Goal: Task Accomplishment & Management: Manage account settings

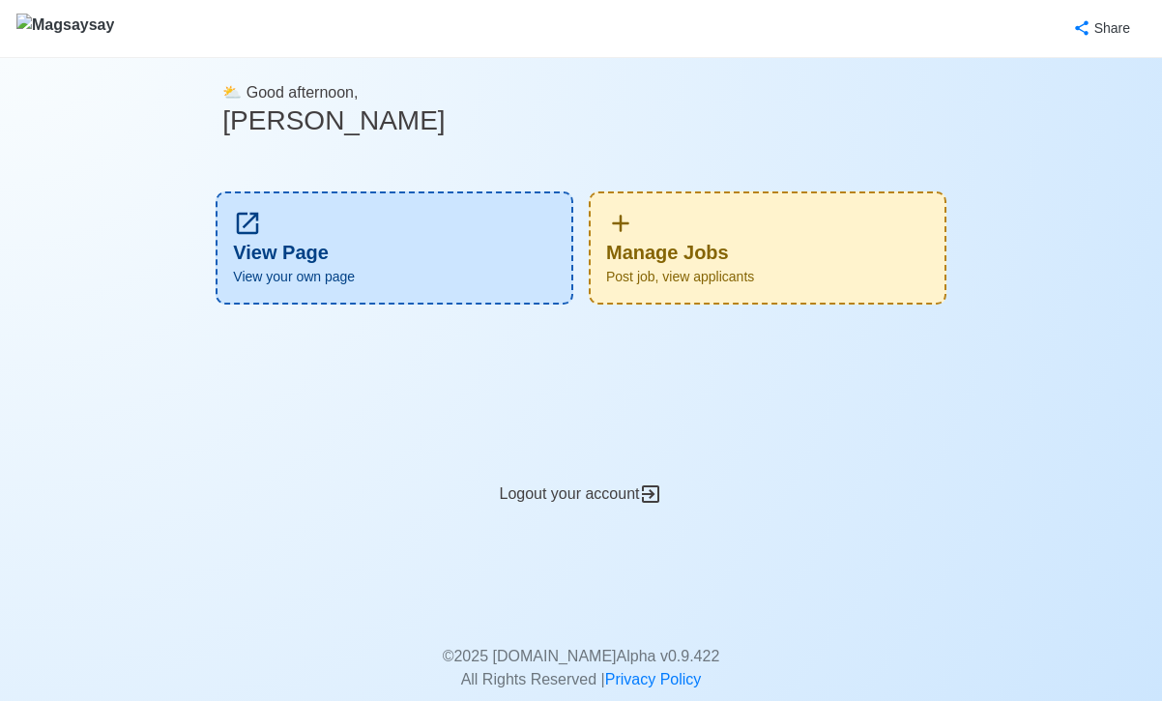
click at [737, 245] on div "Manage Jobs Post job, view applicants" at bounding box center [767, 247] width 358 height 113
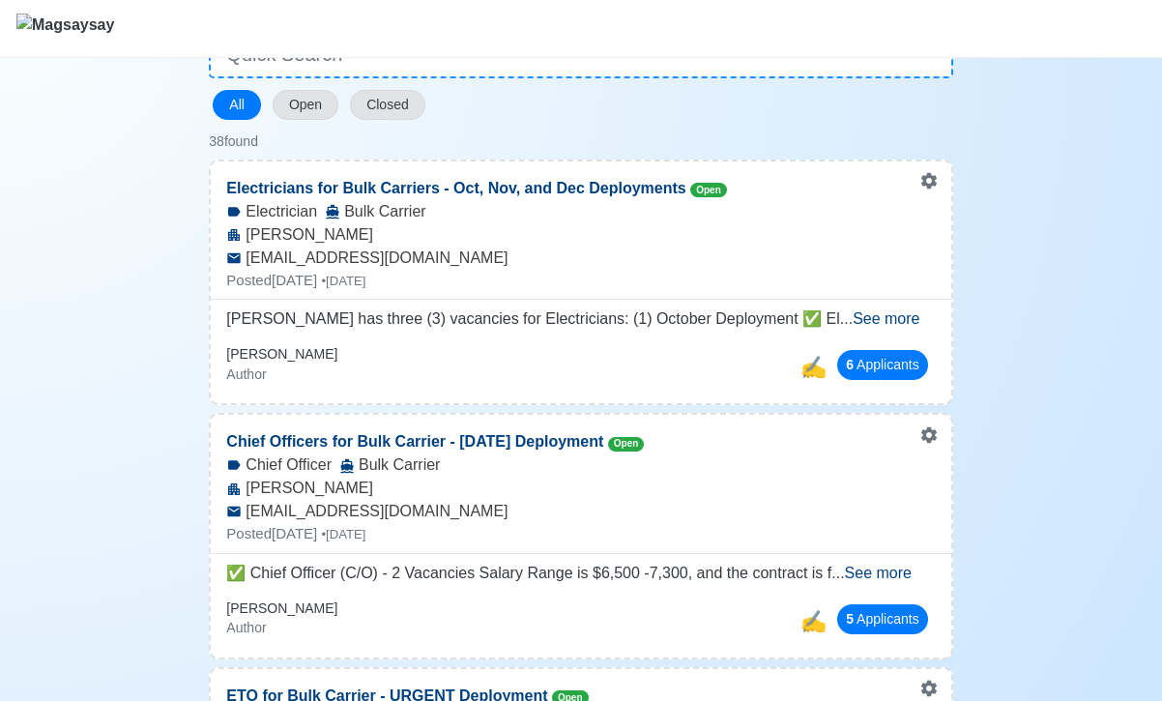
scroll to position [160, 0]
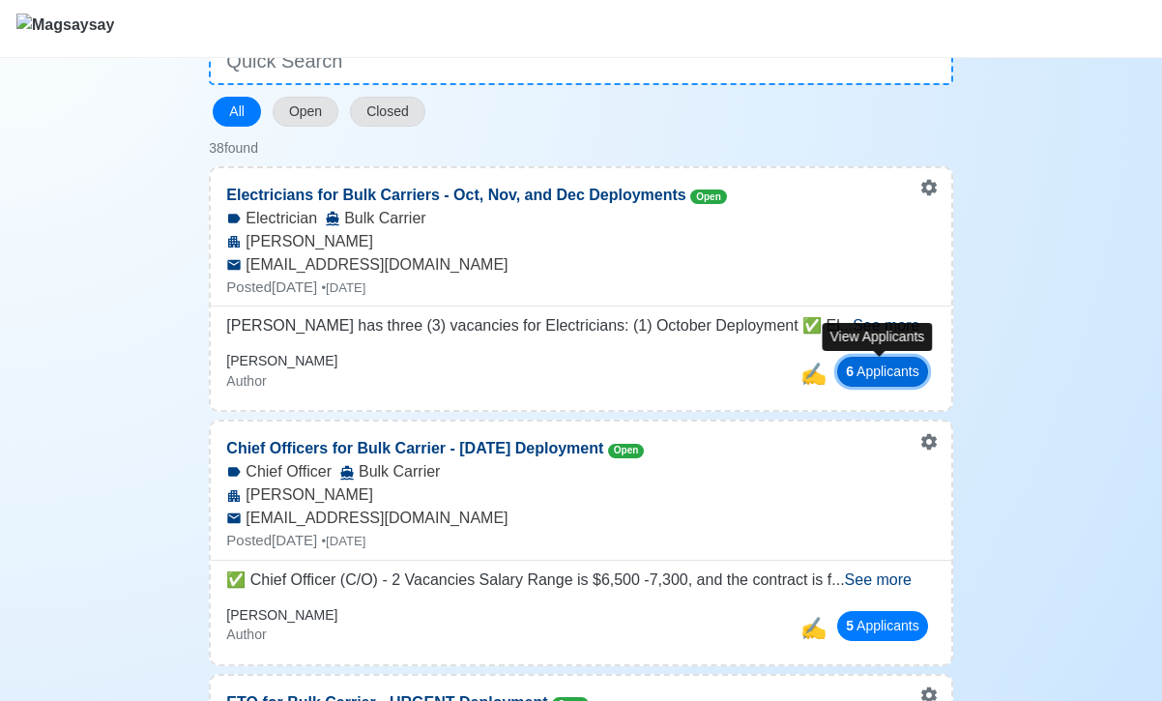
click at [847, 380] on button "6 Applicant s" at bounding box center [882, 372] width 91 height 30
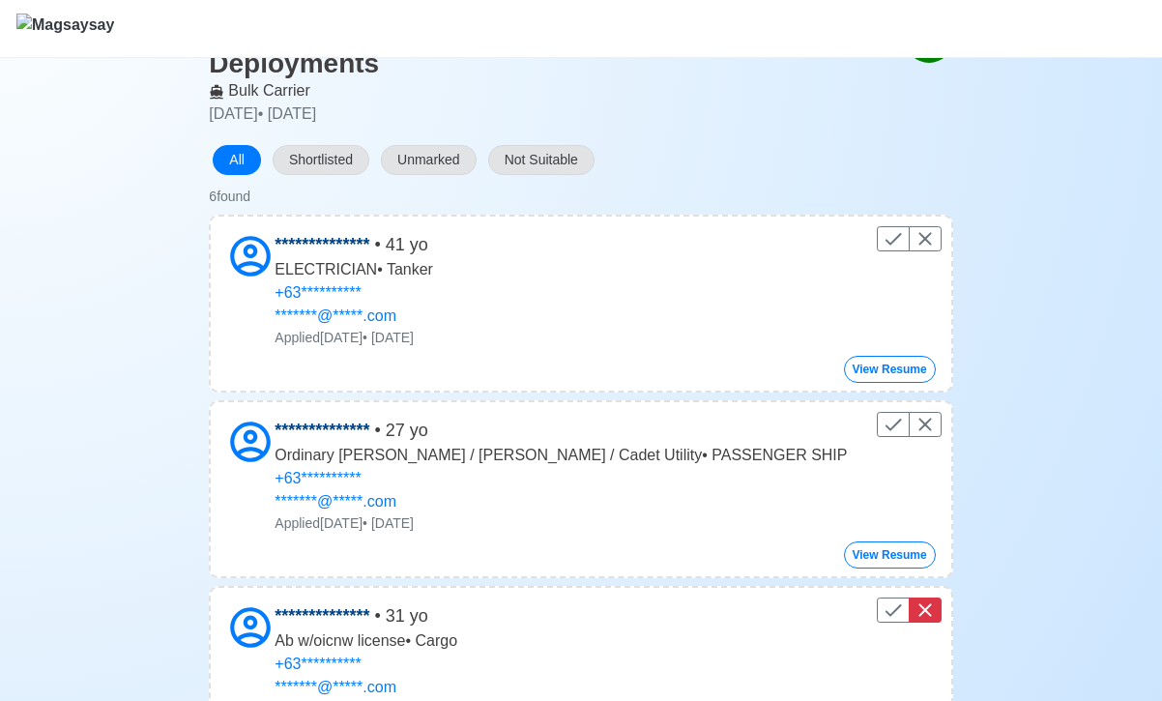
scroll to position [152, 0]
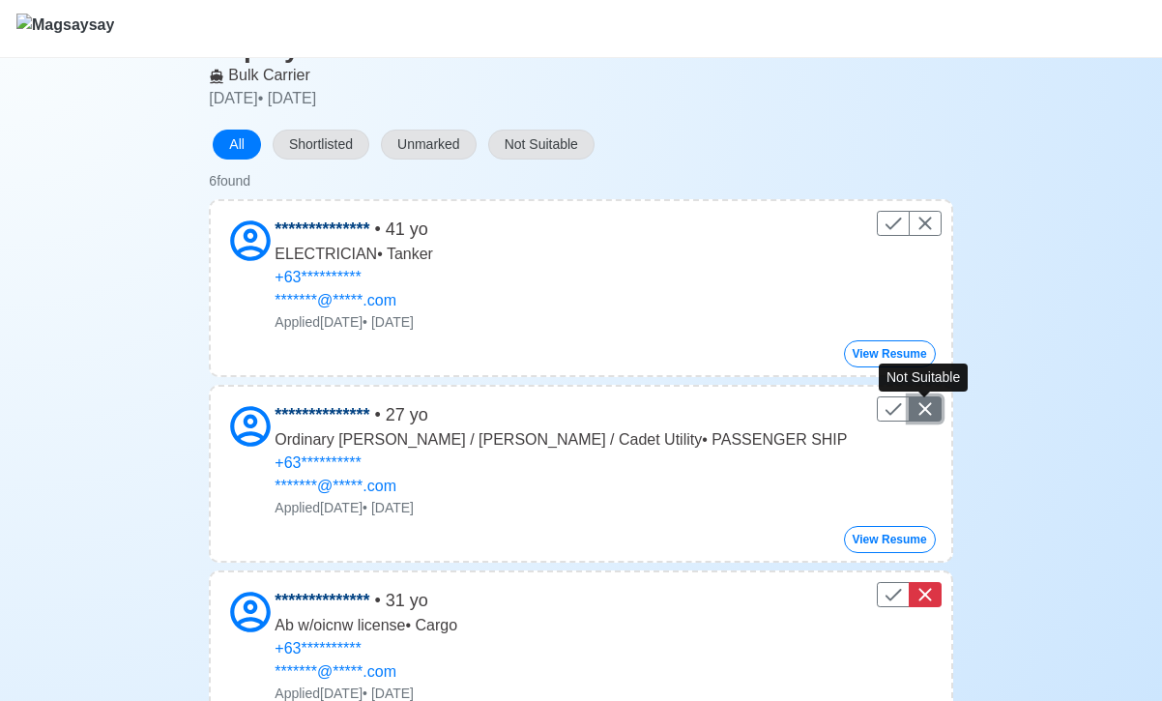
click at [926, 415] on icon "Control" at bounding box center [924, 408] width 23 height 23
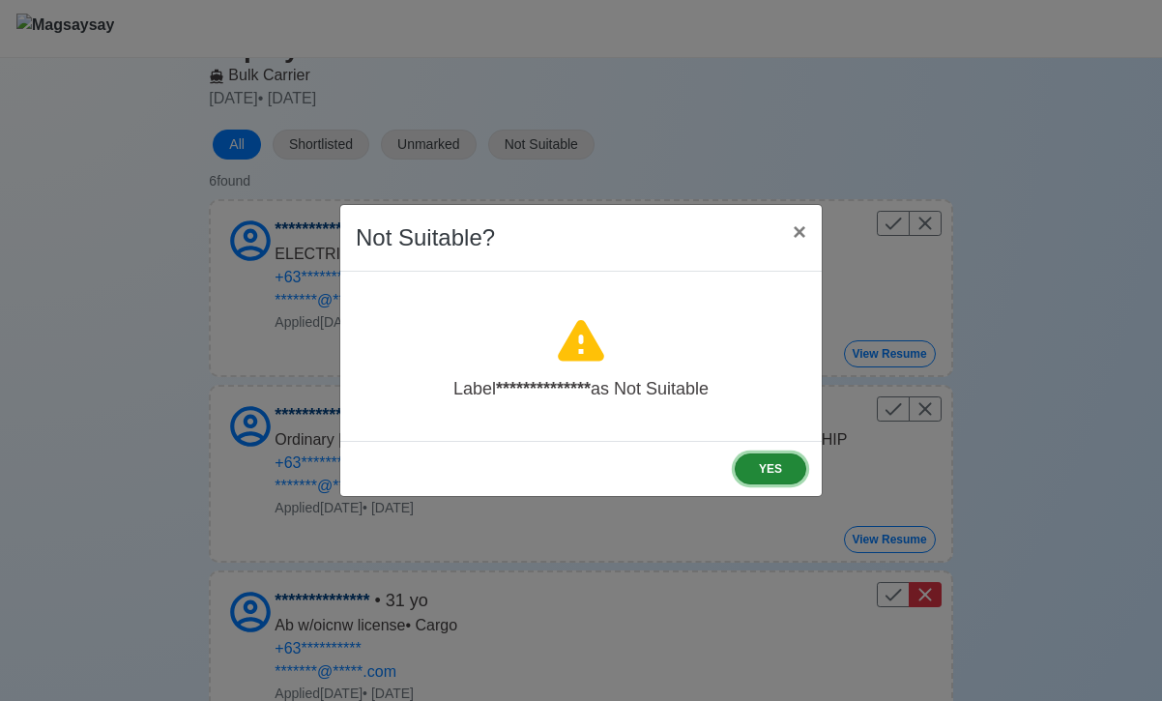
click at [783, 468] on button "YES" at bounding box center [770, 468] width 72 height 31
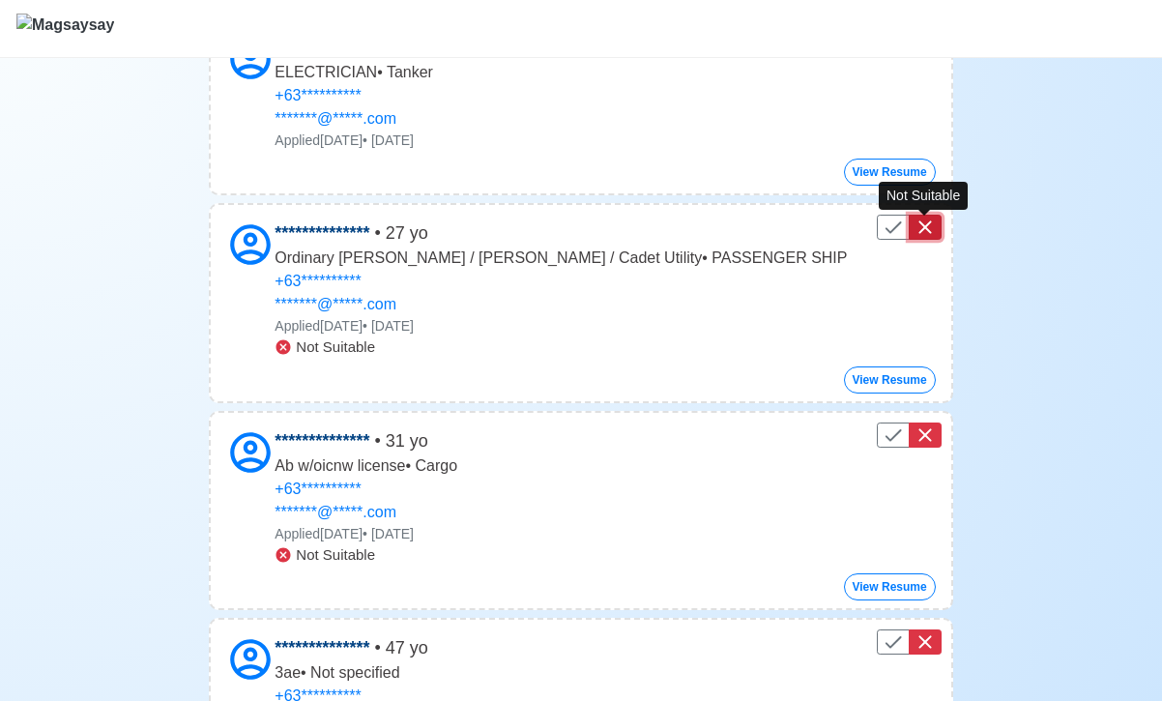
scroll to position [0, 0]
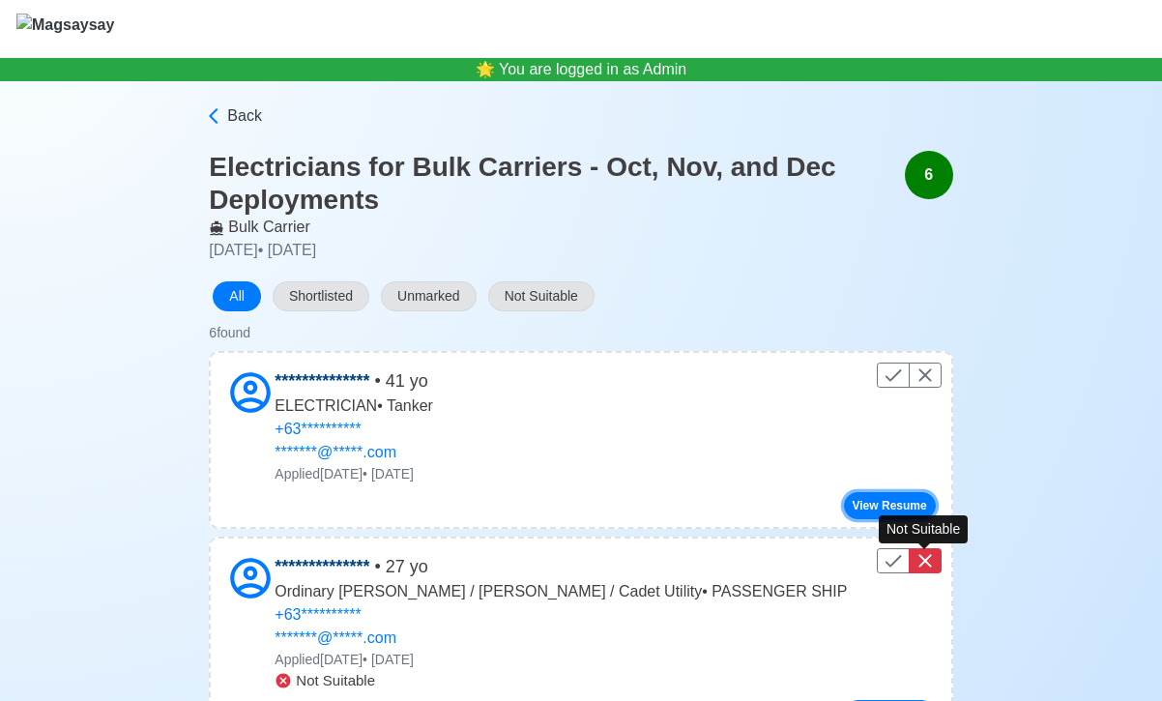
click at [865, 507] on button "View Resume" at bounding box center [890, 505] width 92 height 27
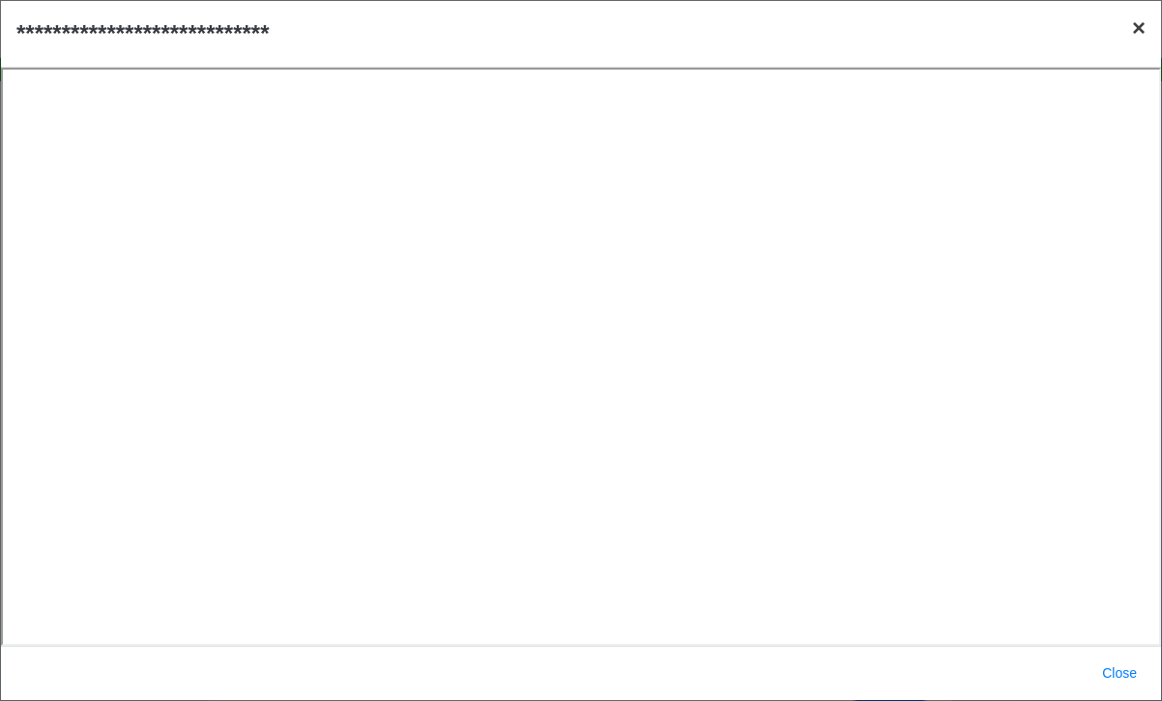
click at [1139, 27] on span "×" at bounding box center [1139, 27] width 14 height 26
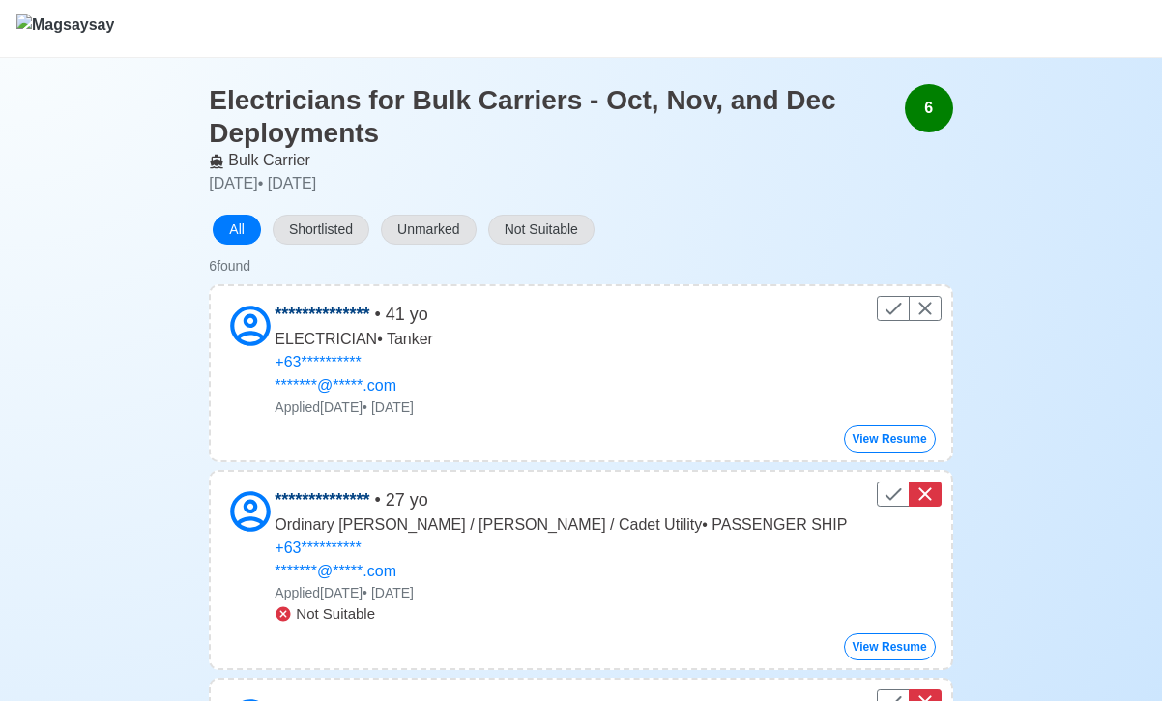
scroll to position [81, 0]
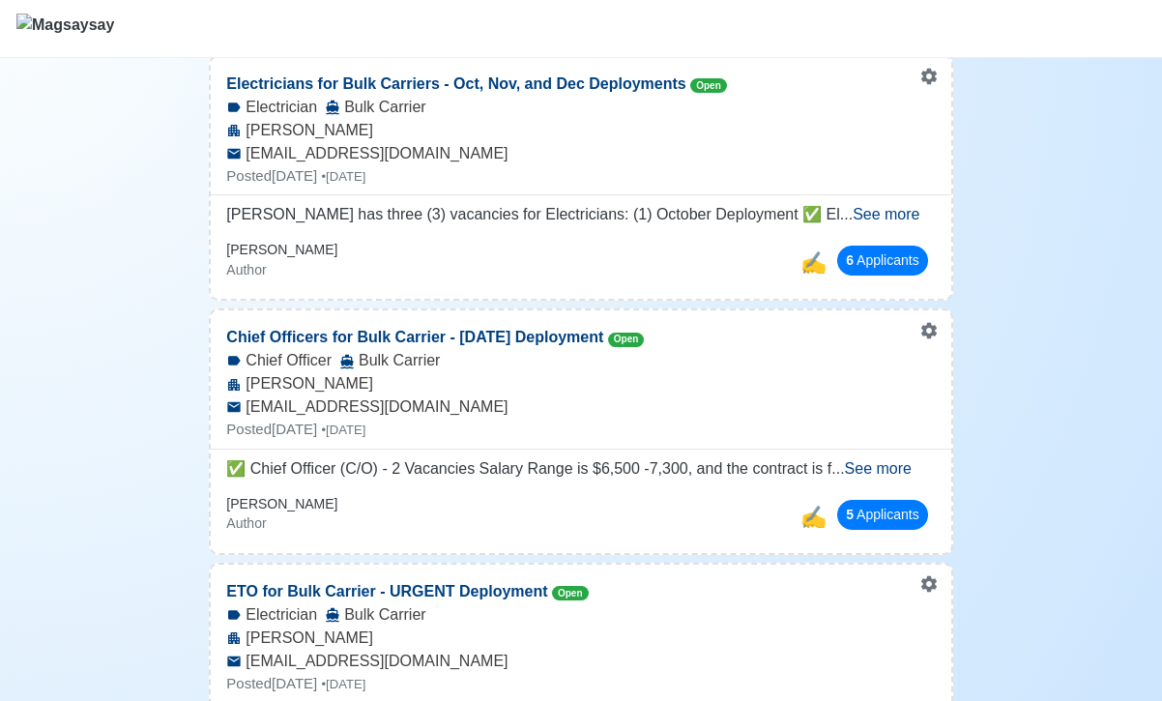
scroll to position [275, 0]
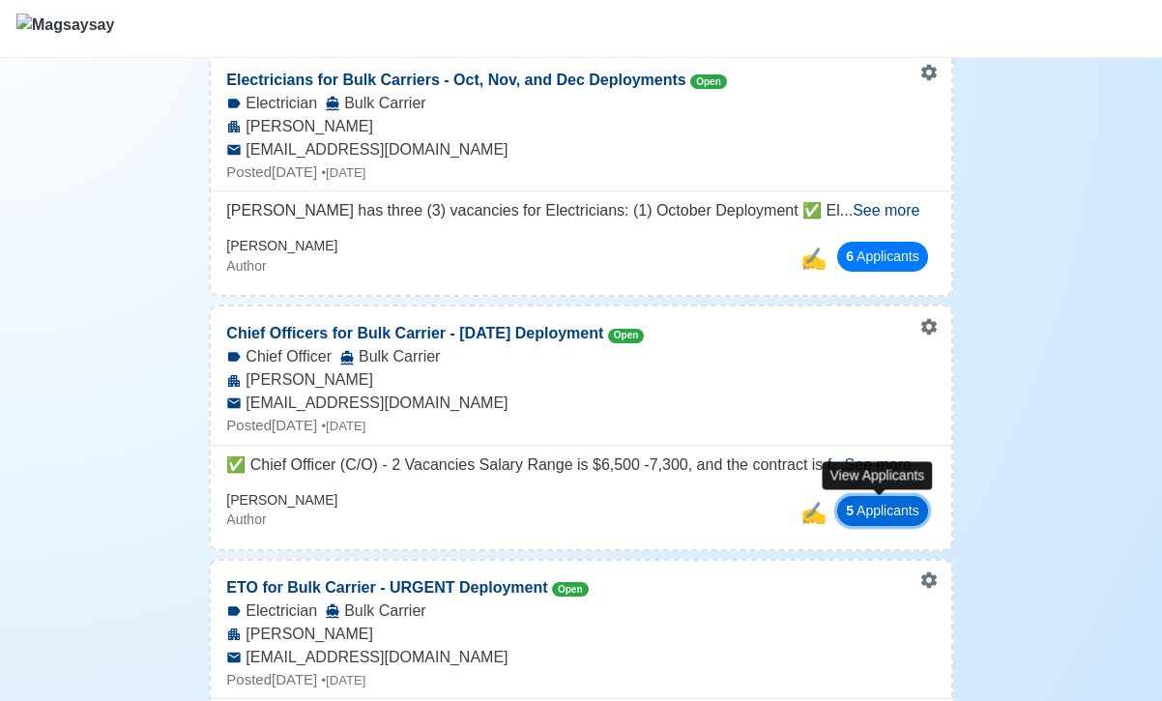
click at [867, 518] on button "5 Applicant s" at bounding box center [882, 511] width 91 height 30
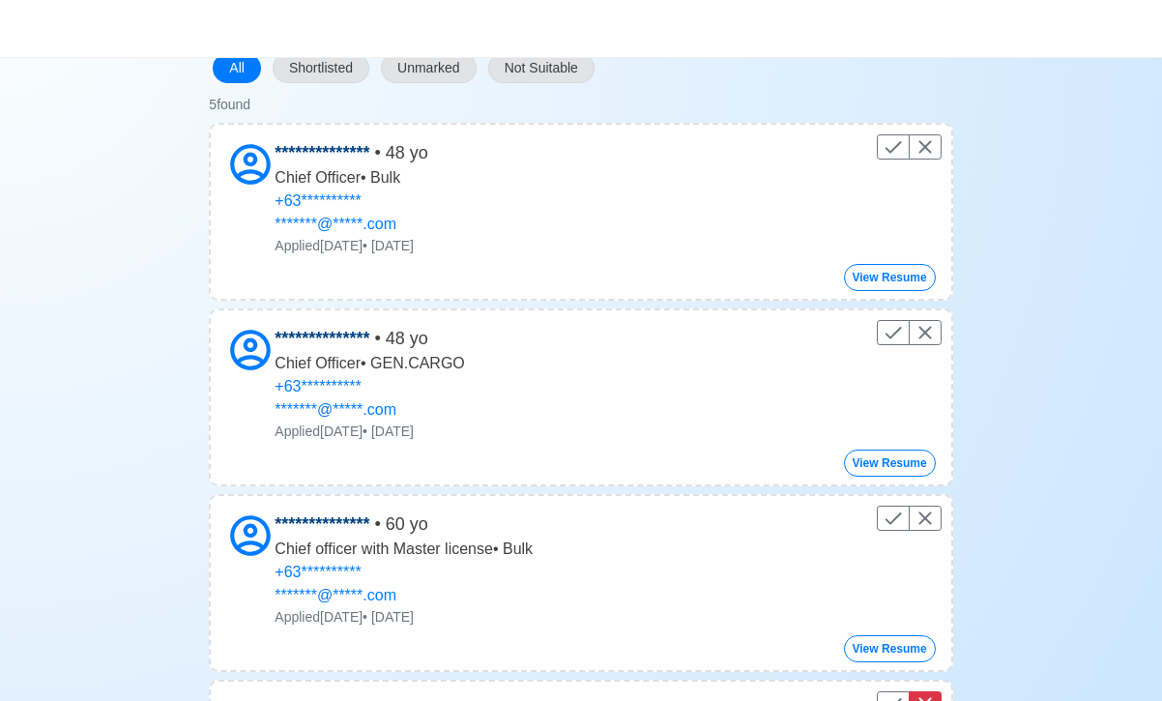
scroll to position [198, 0]
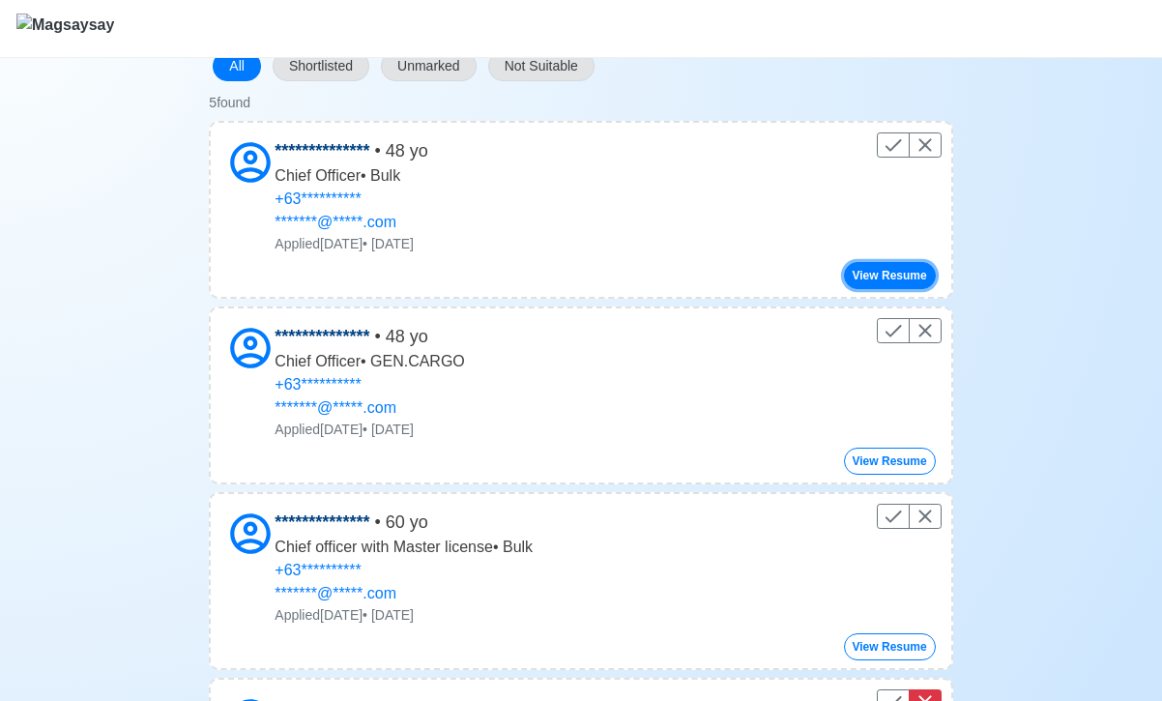
click at [924, 289] on button "View Resume" at bounding box center [890, 275] width 92 height 27
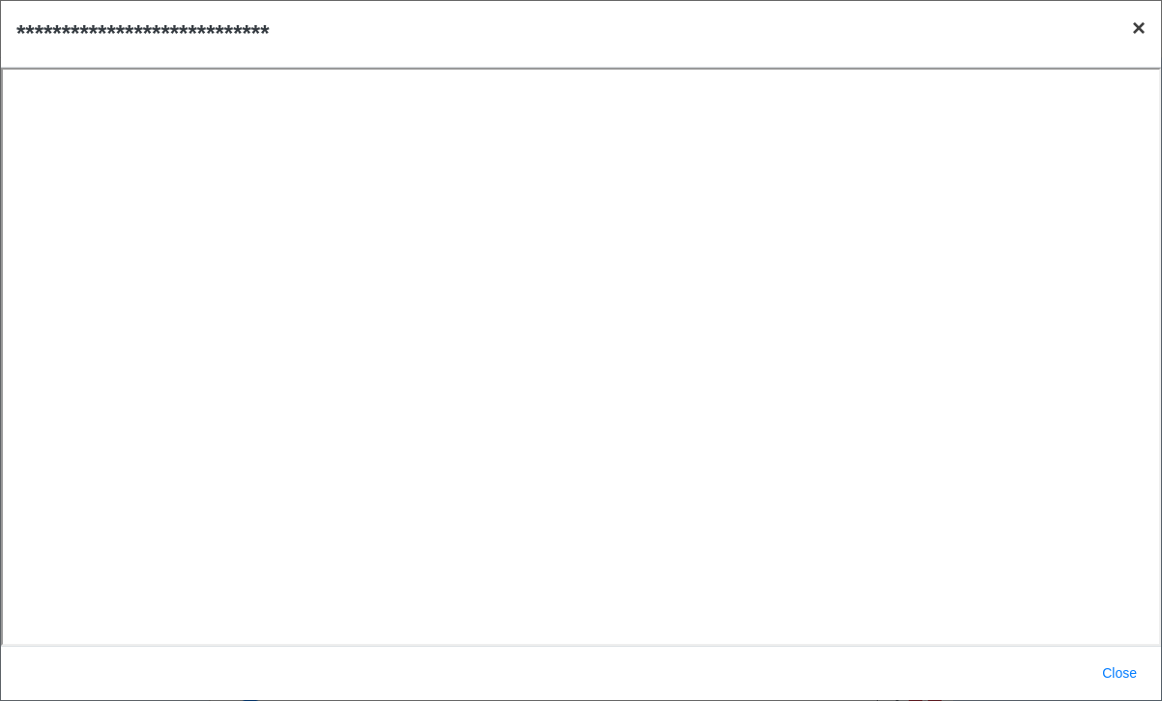
click at [1143, 31] on span "×" at bounding box center [1139, 27] width 14 height 26
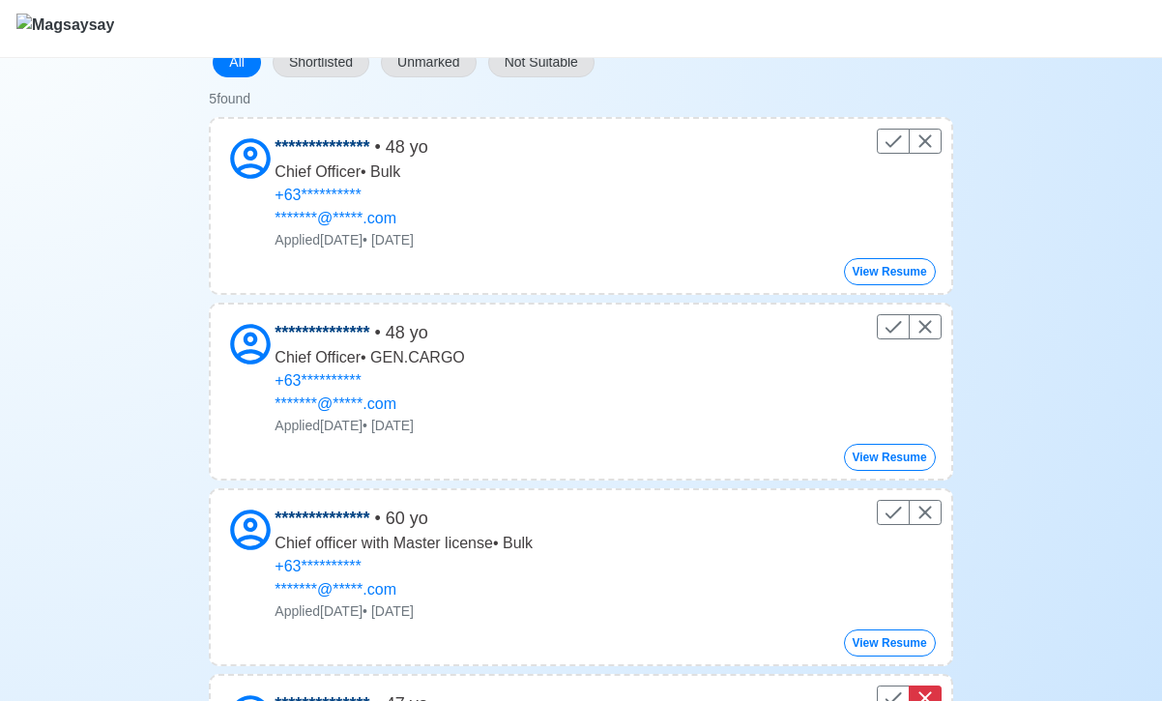
scroll to position [204, 0]
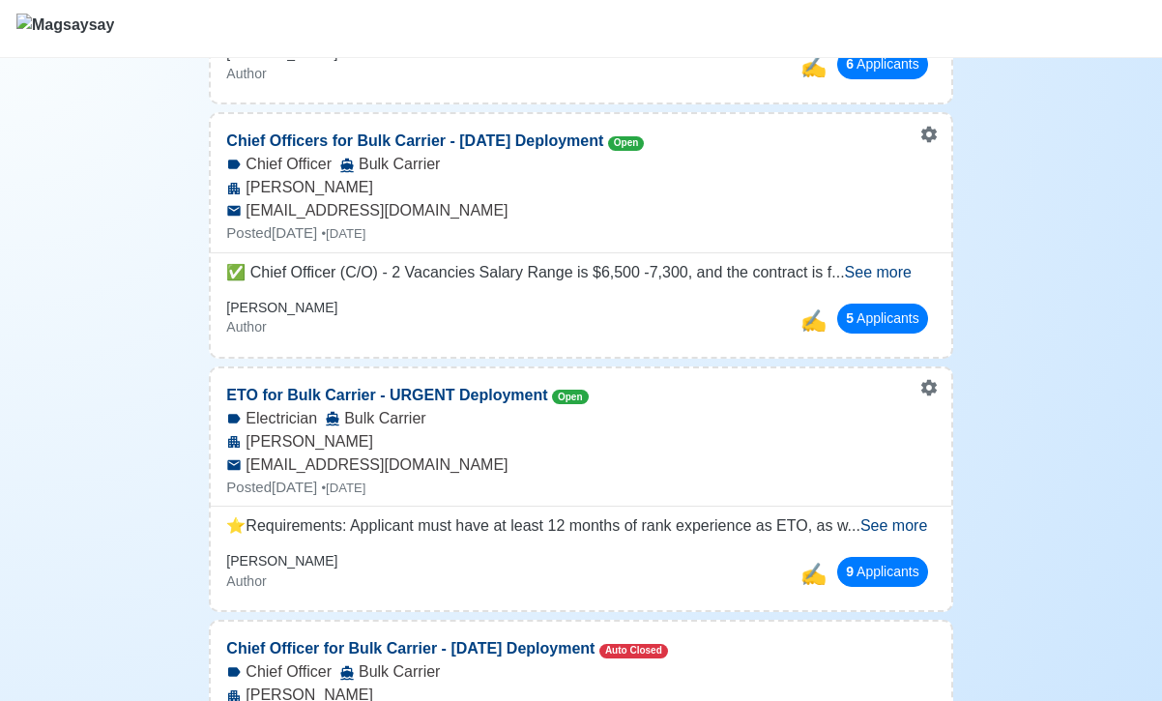
scroll to position [491, 0]
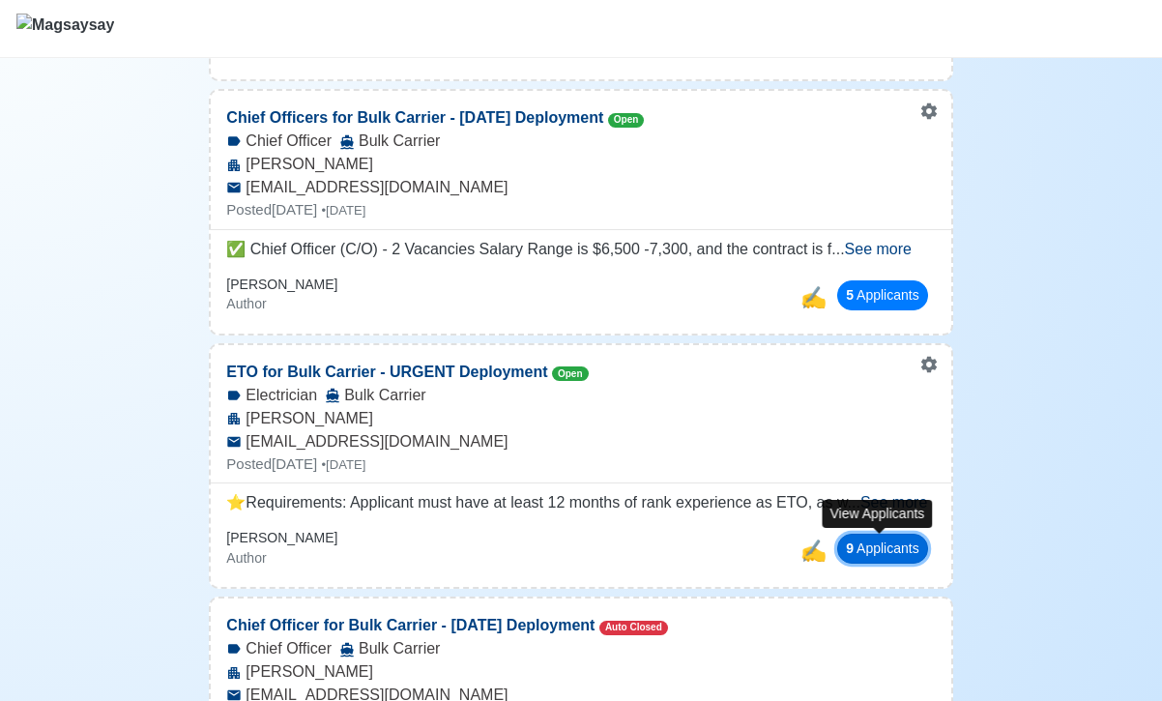
click at [897, 557] on button "9 Applicant s" at bounding box center [882, 548] width 91 height 30
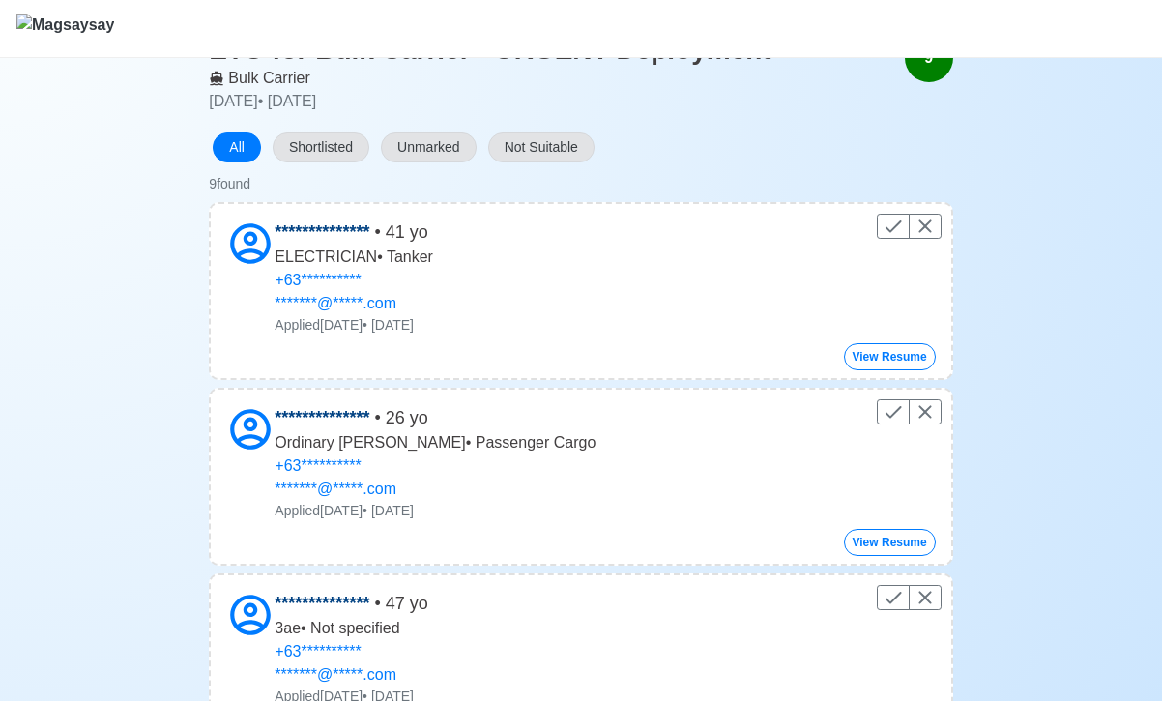
scroll to position [125, 0]
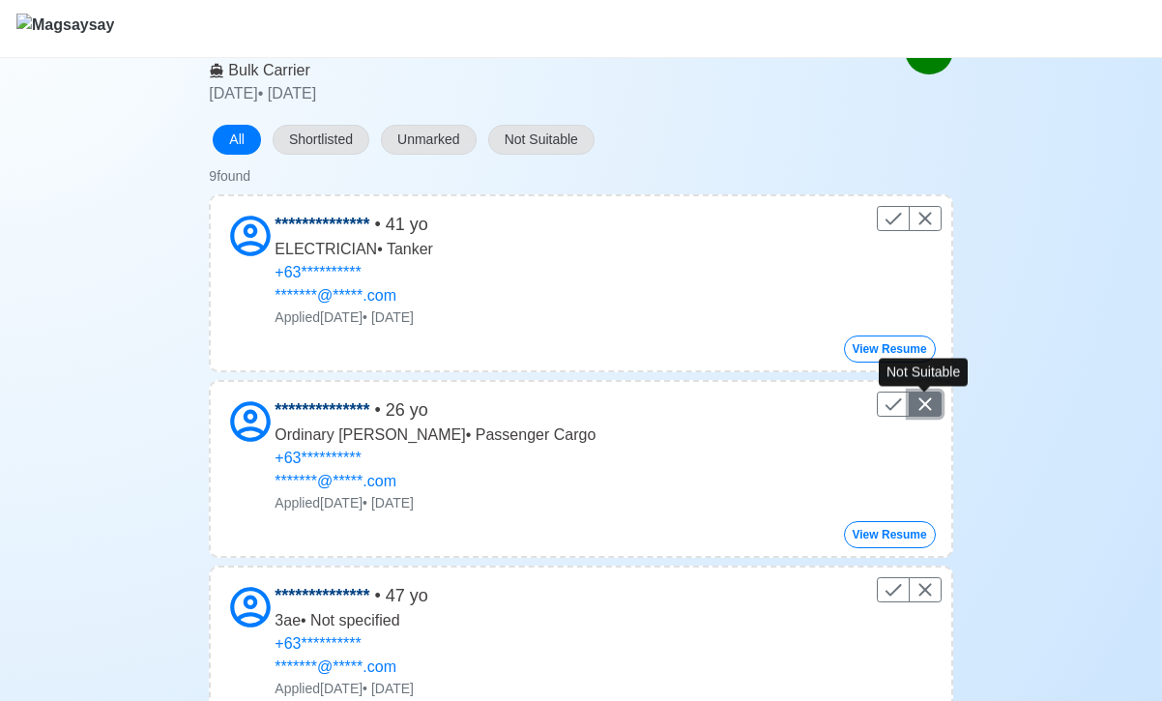
click at [929, 405] on icon "Control" at bounding box center [924, 403] width 23 height 23
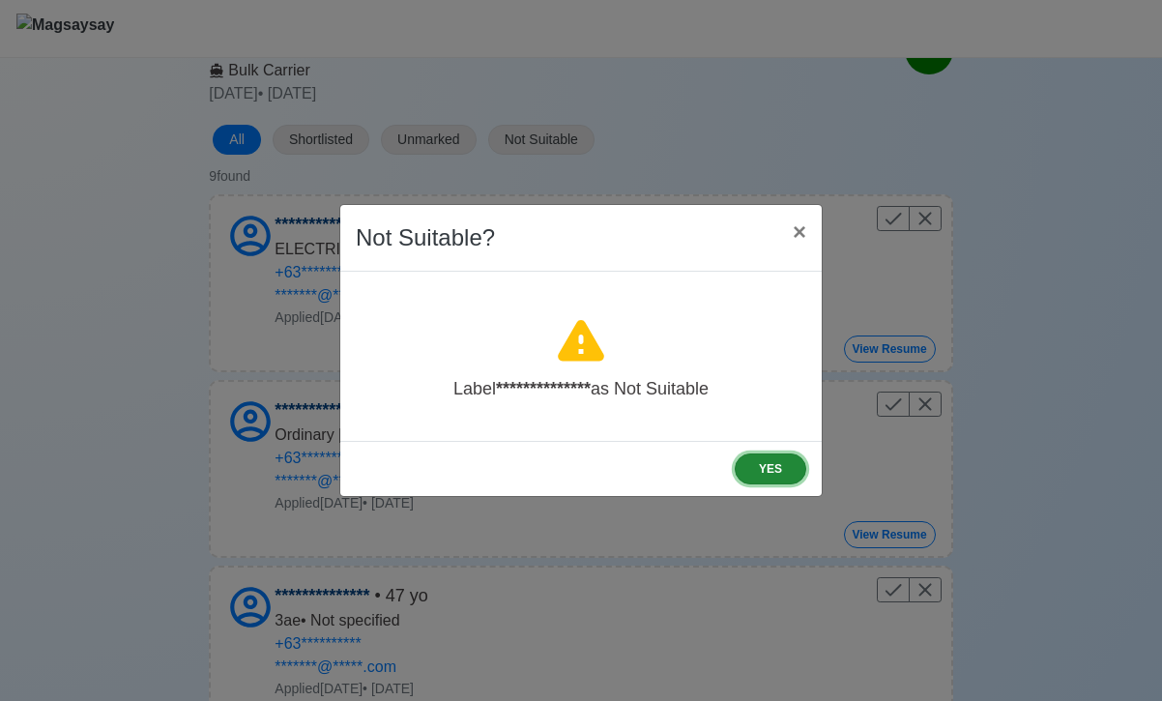
click at [768, 468] on button "YES" at bounding box center [770, 468] width 72 height 31
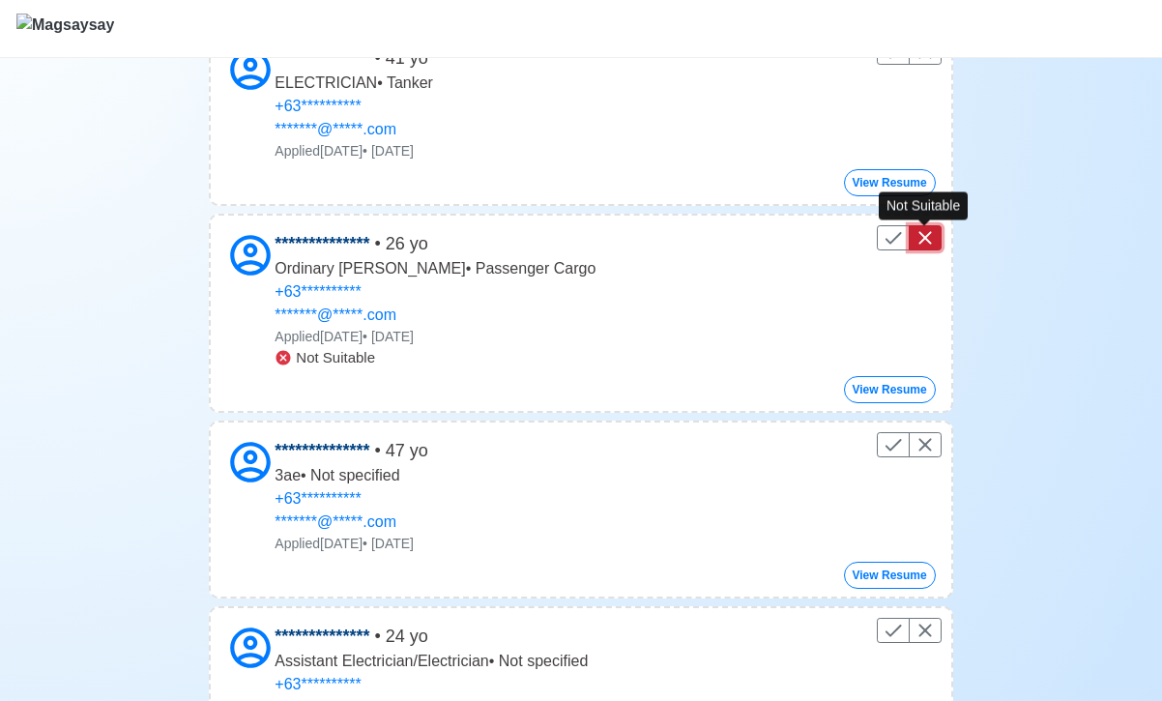
scroll to position [483, 0]
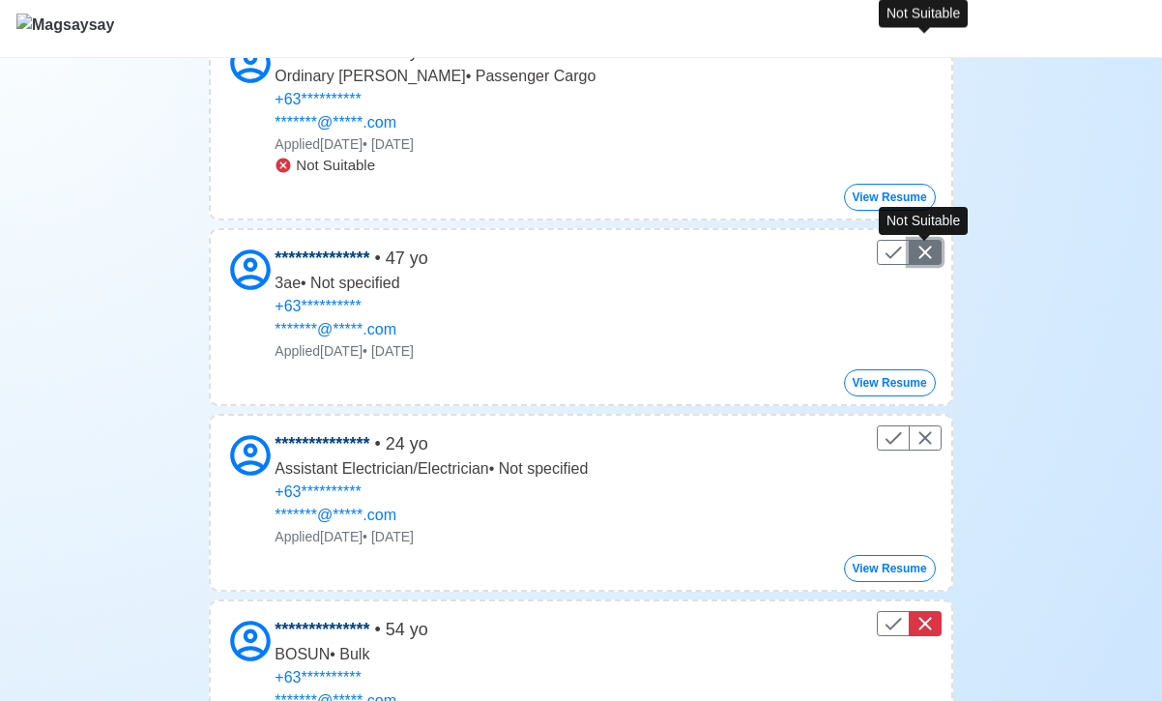
click at [930, 250] on icon "Control" at bounding box center [924, 252] width 23 height 23
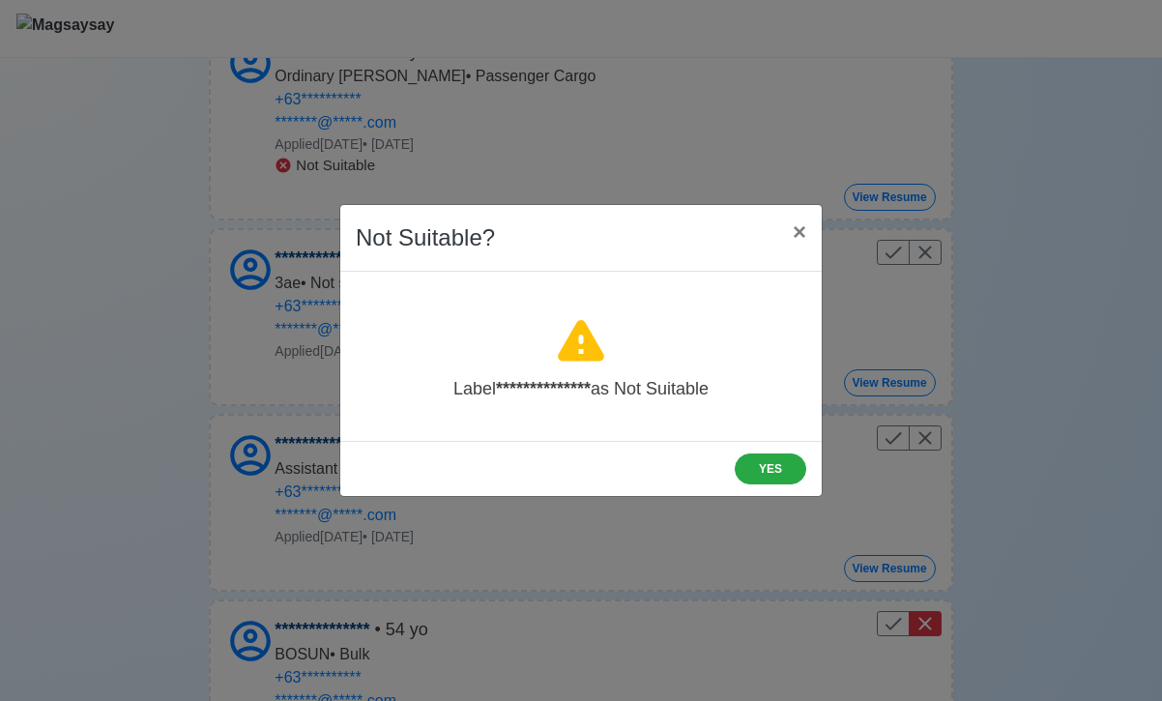
click at [931, 436] on div "**********" at bounding box center [581, 350] width 1162 height 701
click at [768, 457] on button "YES" at bounding box center [770, 468] width 72 height 31
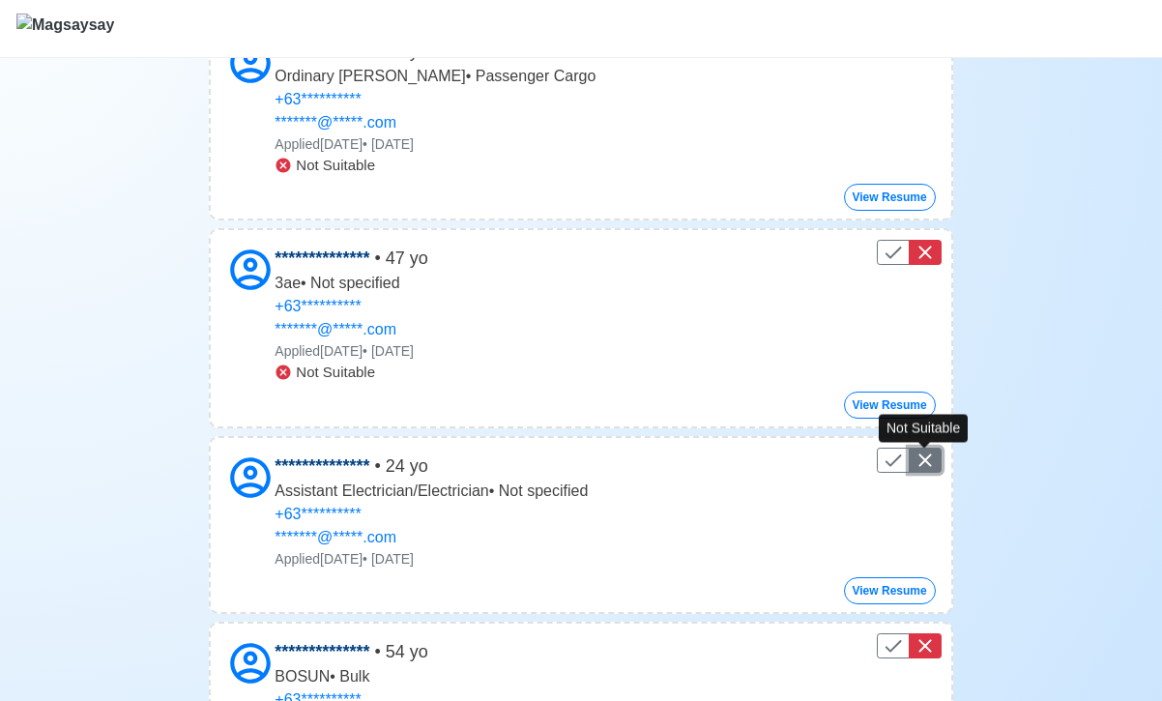
click at [935, 459] on icon "Control" at bounding box center [924, 459] width 23 height 23
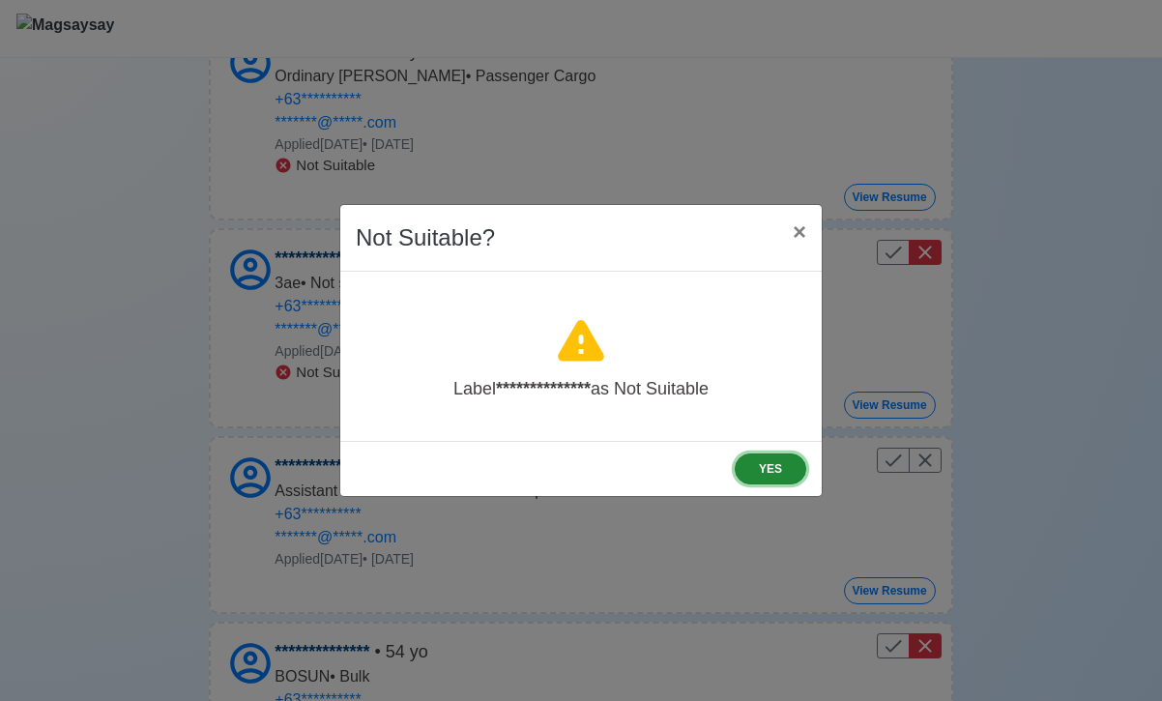
click at [760, 473] on button "YES" at bounding box center [770, 468] width 72 height 31
